Goal: Check status

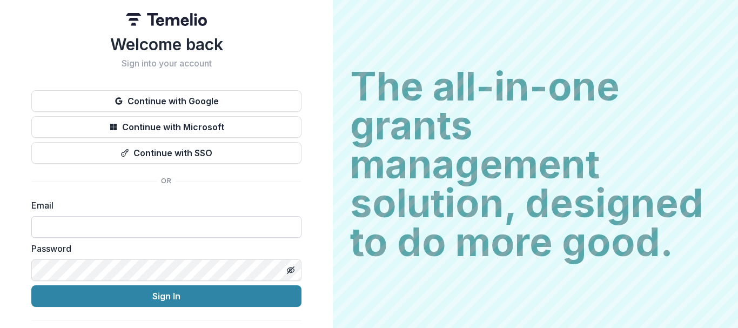
click at [78, 225] on input at bounding box center [166, 227] width 270 height 22
type input "**********"
click at [31, 285] on button "Sign In" at bounding box center [166, 296] width 270 height 22
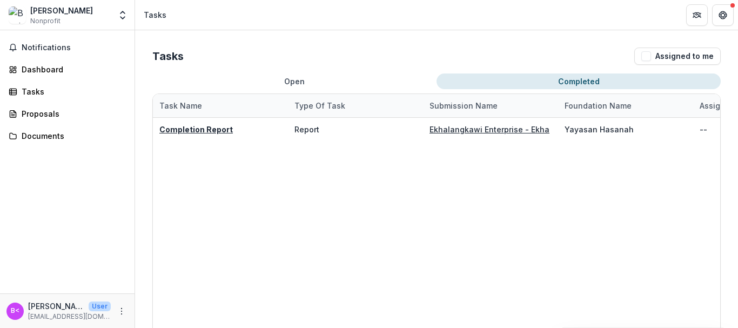
click at [557, 75] on button "Completed" at bounding box center [579, 81] width 284 height 16
drag, startPoint x: 244, startPoint y: 325, endPoint x: 300, endPoint y: 324, distance: 56.2
click at [300, 324] on div "Completion Report Report Ekhalangkawi Enterprise - Ekha Yayasan Hasanah -- --" at bounding box center [558, 267] width 810 height 299
drag, startPoint x: 310, startPoint y: 324, endPoint x: 322, endPoint y: 324, distance: 11.9
click at [321, 324] on div "Completion Report Report Ekhalangkawi Enterprise - Ekha Yayasan Hasanah -- --" at bounding box center [558, 267] width 810 height 299
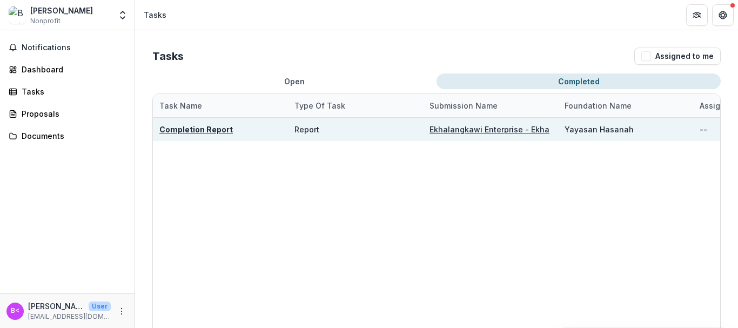
click at [204, 130] on u "Completion Report" at bounding box center [195, 129] width 73 height 9
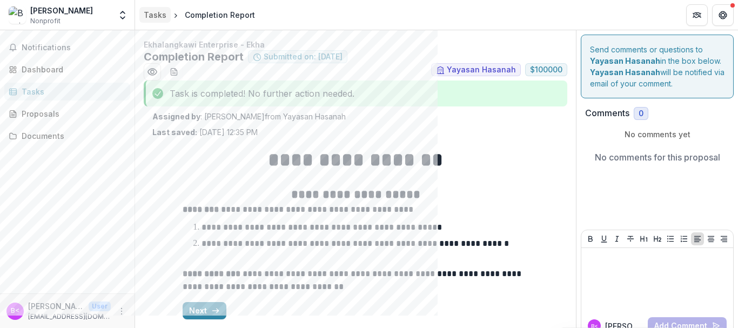
click at [157, 14] on div "Tasks" at bounding box center [155, 14] width 23 height 11
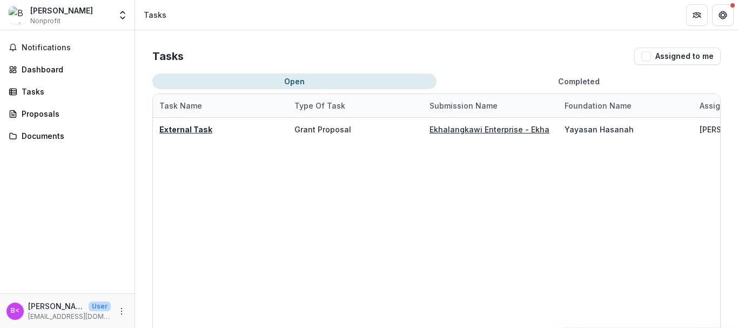
click at [583, 164] on div "External Task Grant Proposal Ekhalangkawi Enterprise - Ekha Yayasan [PERSON_NAM…" at bounding box center [558, 267] width 810 height 299
